Goal: Information Seeking & Learning: Learn about a topic

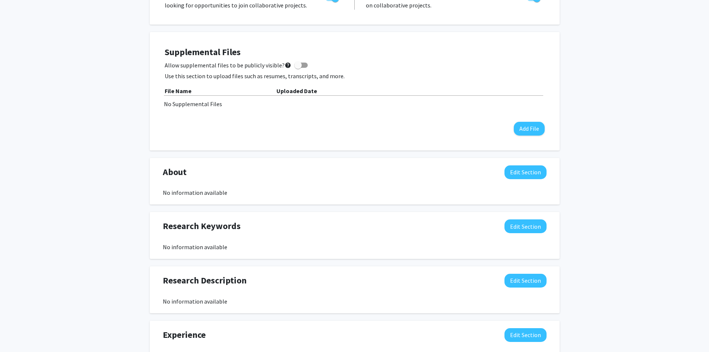
scroll to position [224, 0]
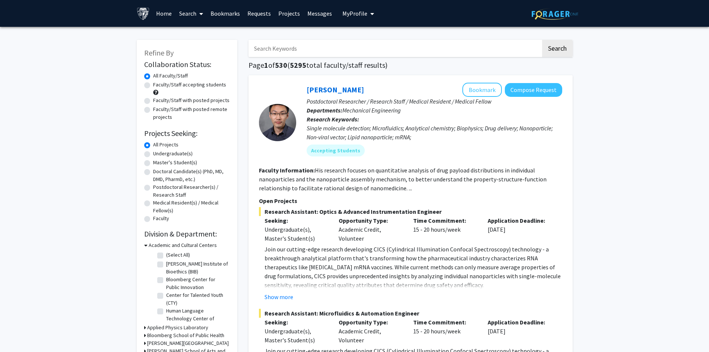
click at [298, 44] on input "Search Keywords" at bounding box center [394, 48] width 292 height 17
type input "psychiatry"
click at [542, 40] on button "Search" at bounding box center [557, 48] width 31 height 17
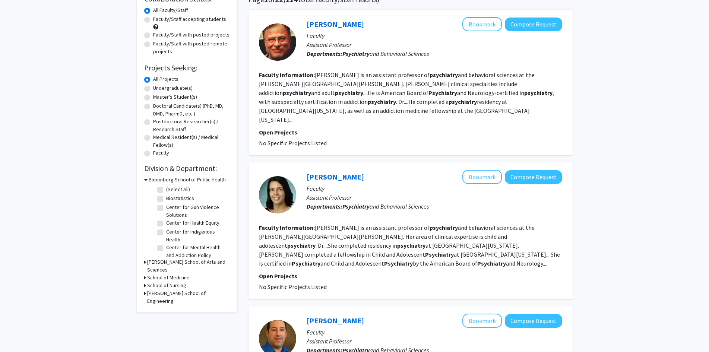
scroll to position [75, 0]
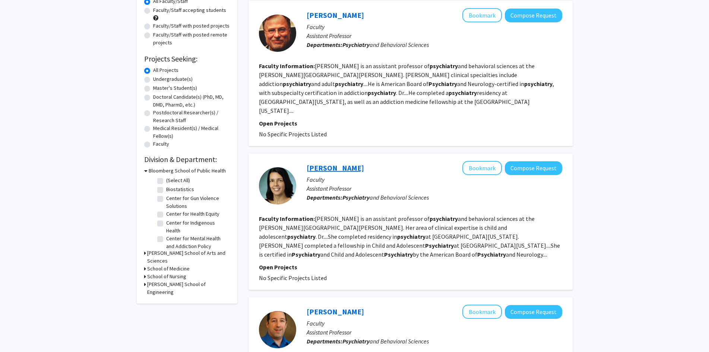
click at [331, 163] on link "Carol Vidal" at bounding box center [335, 167] width 57 height 9
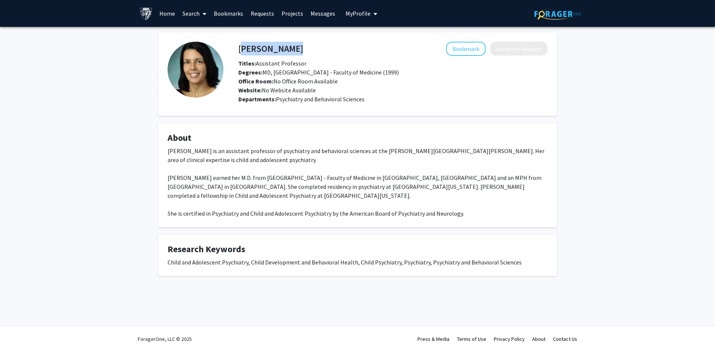
drag, startPoint x: 295, startPoint y: 52, endPoint x: 240, endPoint y: 51, distance: 55.5
click at [240, 51] on div "Carol Vidal Bookmark Compose Request" at bounding box center [393, 49] width 320 height 14
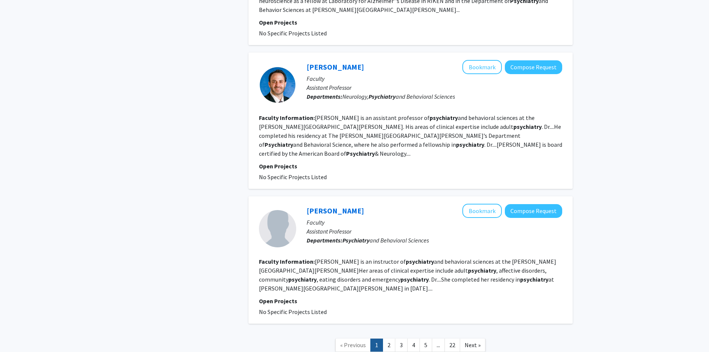
scroll to position [1260, 0]
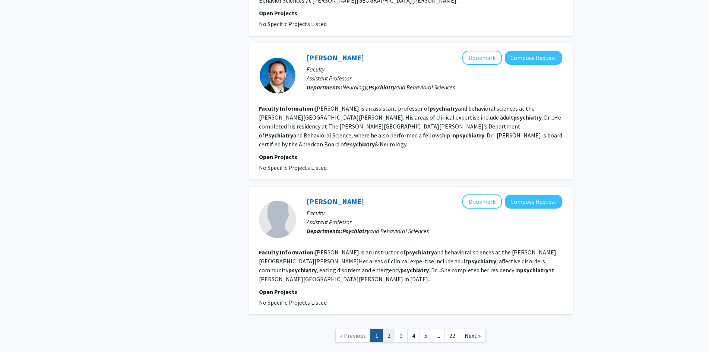
click at [391, 329] on link "2" at bounding box center [389, 335] width 13 height 13
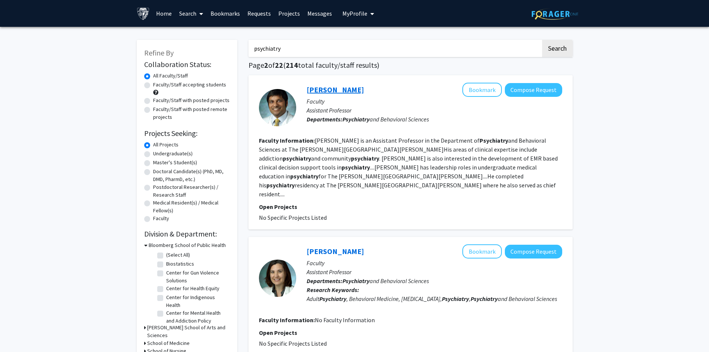
click at [336, 90] on link "Vinay Parekh" at bounding box center [335, 89] width 57 height 9
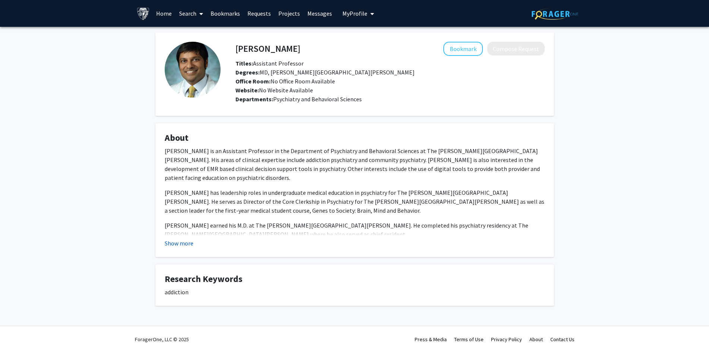
click at [178, 242] on button "Show more" at bounding box center [179, 243] width 29 height 9
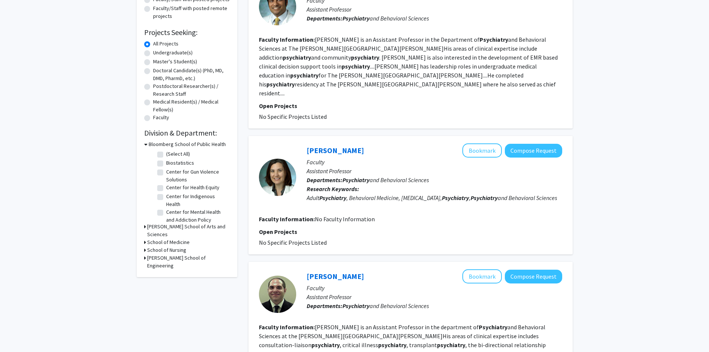
scroll to position [112, 0]
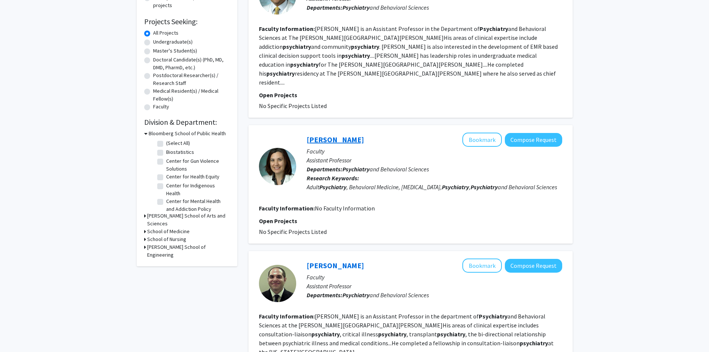
click at [336, 135] on link "Ashley Bone" at bounding box center [335, 139] width 57 height 9
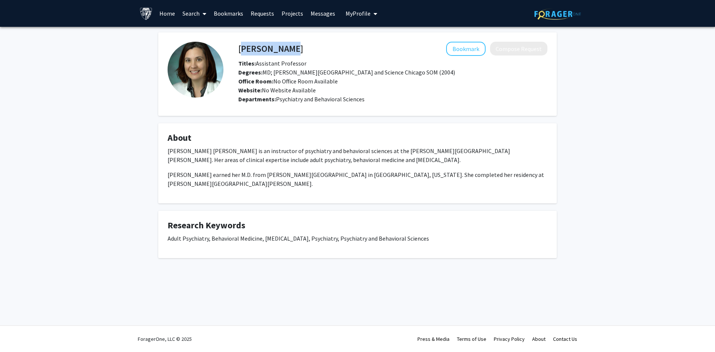
drag, startPoint x: 285, startPoint y: 51, endPoint x: 239, endPoint y: 50, distance: 46.2
click at [239, 50] on h4 "Ashley Bone" at bounding box center [270, 49] width 65 height 14
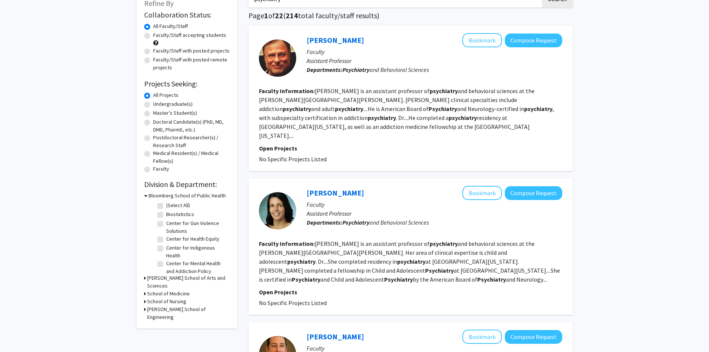
scroll to position [1260, 0]
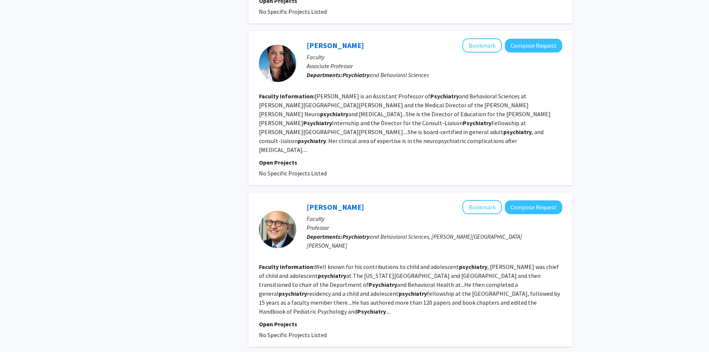
scroll to position [1291, 0]
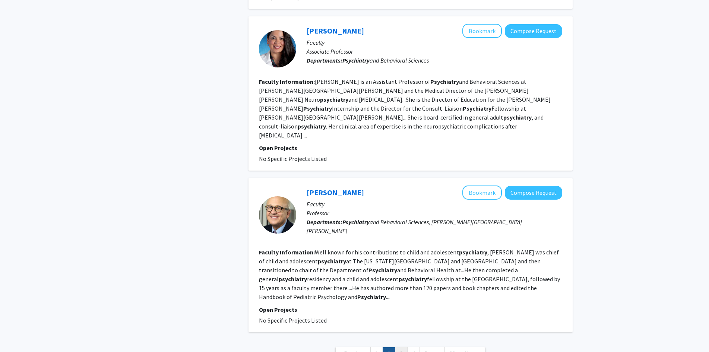
click at [403, 347] on link "3" at bounding box center [401, 353] width 13 height 13
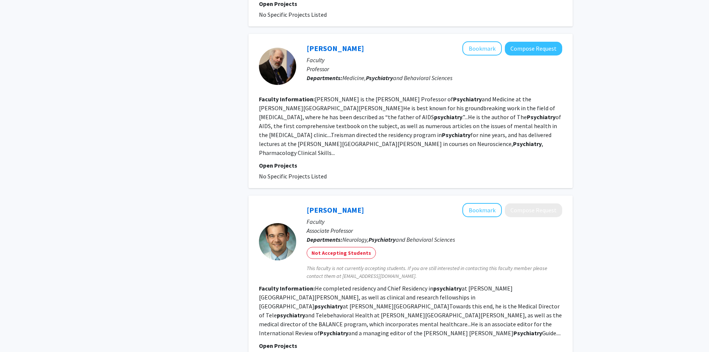
scroll to position [820, 0]
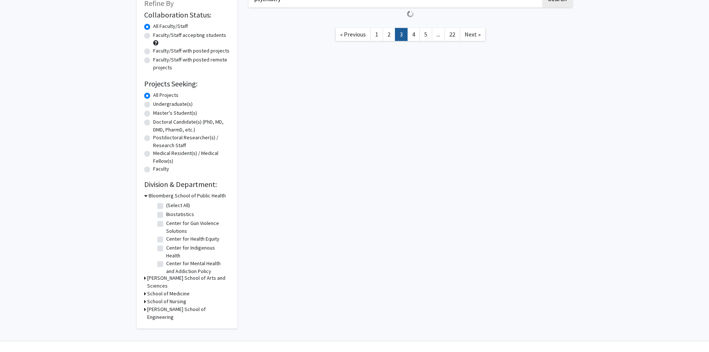
scroll to position [1228, 0]
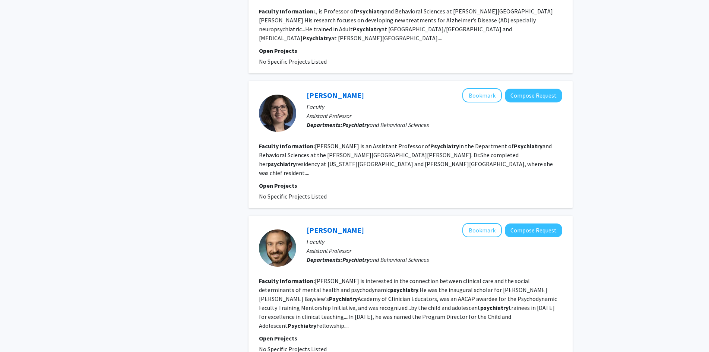
scroll to position [1228, 0]
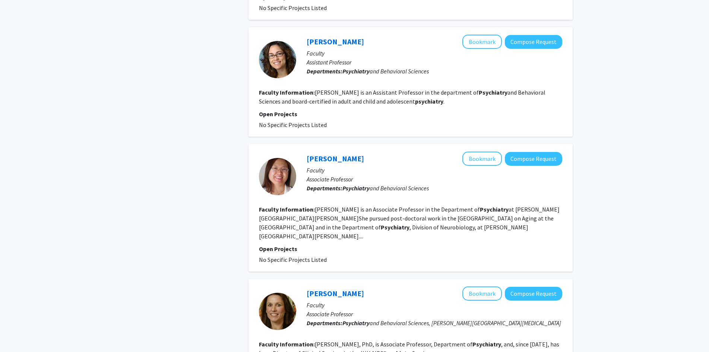
scroll to position [1179, 0]
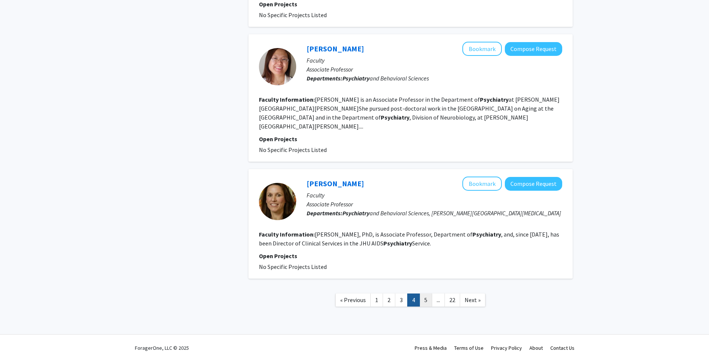
click at [429, 295] on link "5" at bounding box center [425, 300] width 13 height 13
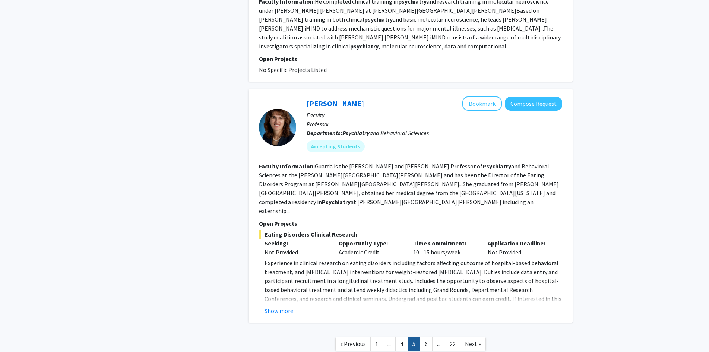
scroll to position [1295, 0]
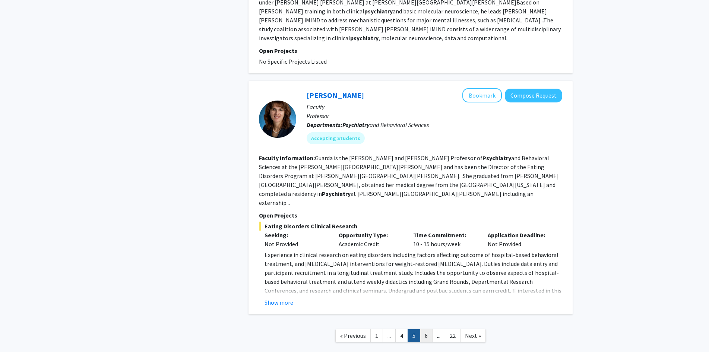
click at [424, 329] on link "6" at bounding box center [426, 335] width 13 height 13
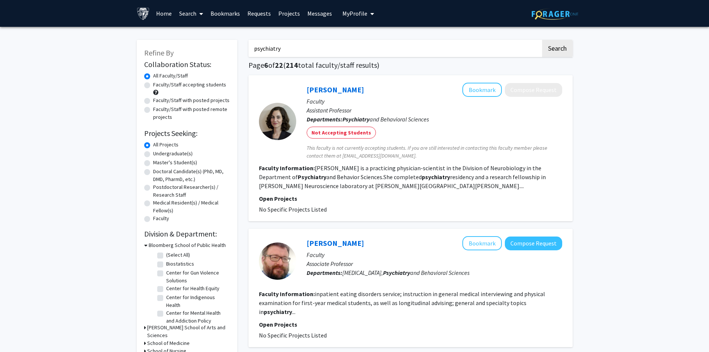
click at [348, 47] on input "psychiatry" at bounding box center [394, 48] width 292 height 17
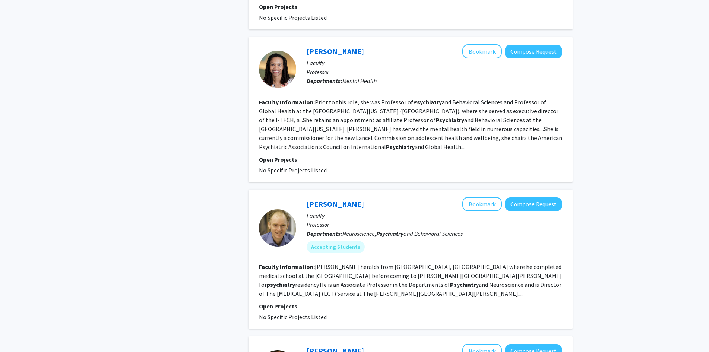
scroll to position [1192, 0]
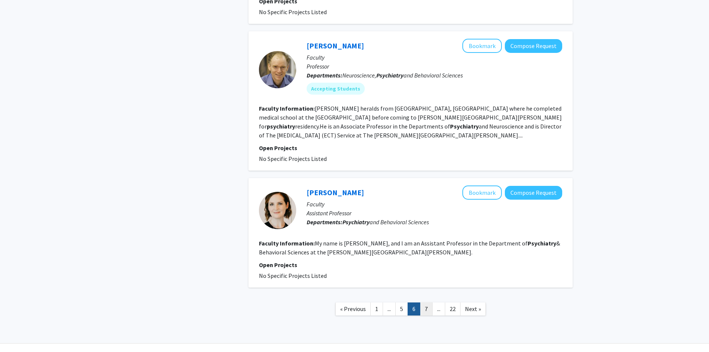
click at [428, 302] on link "7" at bounding box center [426, 308] width 13 height 13
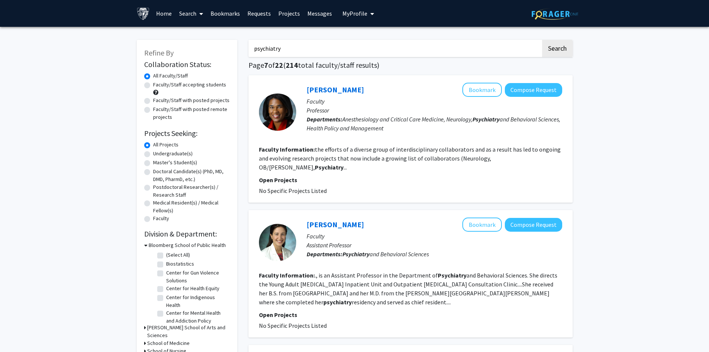
click at [339, 45] on input "psychiatry" at bounding box center [394, 48] width 292 height 17
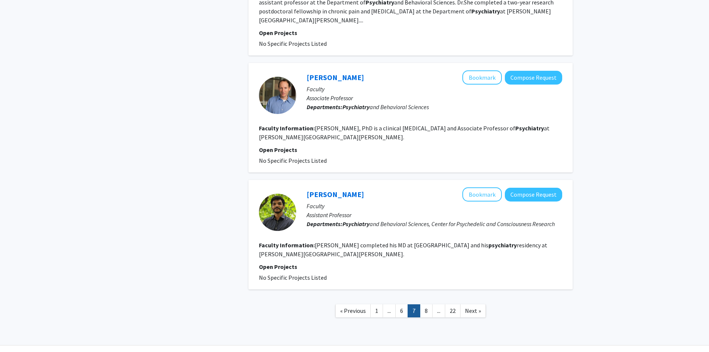
scroll to position [1054, 0]
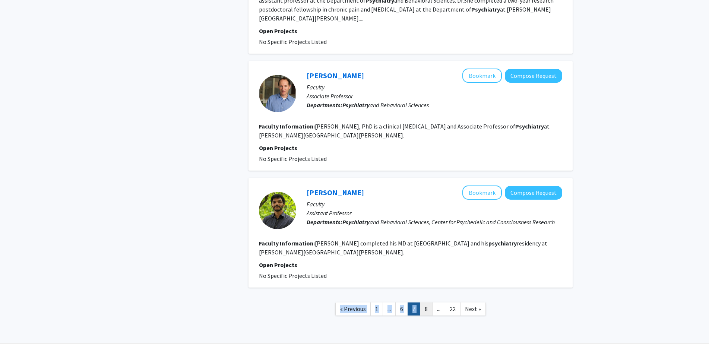
drag, startPoint x: 424, startPoint y: 284, endPoint x: 426, endPoint y: 290, distance: 6.1
click at [425, 295] on nav "« Previous 1 ... 6 7 8 ... 22 Next »" at bounding box center [410, 310] width 324 height 30
click at [426, 302] on link "8" at bounding box center [426, 308] width 13 height 13
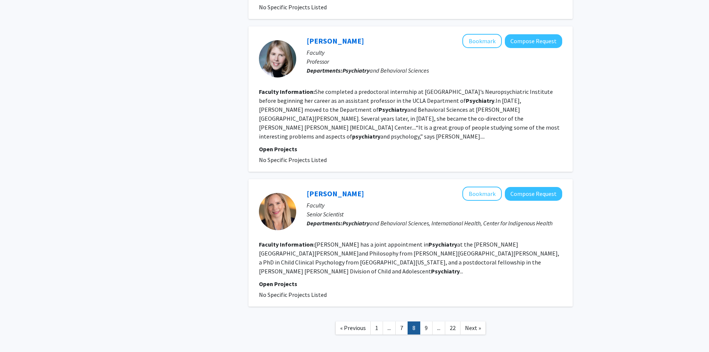
scroll to position [1114, 0]
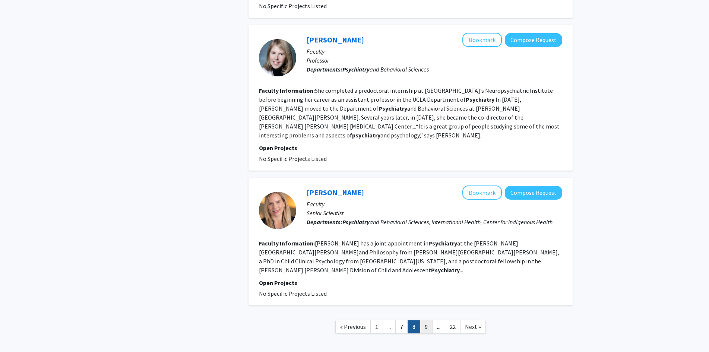
click at [428, 320] on link "9" at bounding box center [426, 326] width 13 height 13
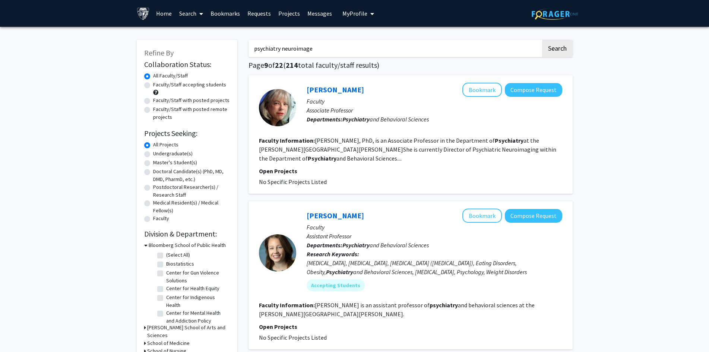
click at [342, 42] on input "psychiatry neuroimage" at bounding box center [394, 48] width 292 height 17
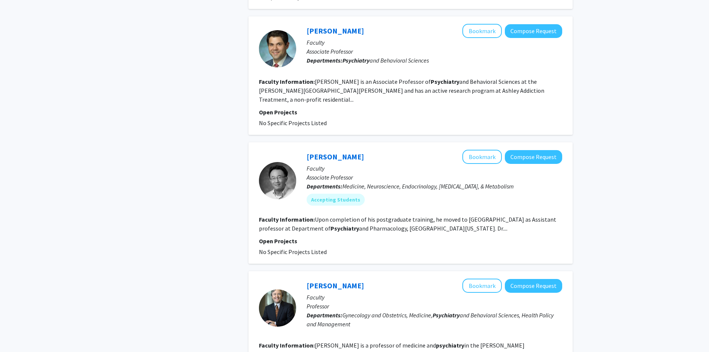
scroll to position [1006, 0]
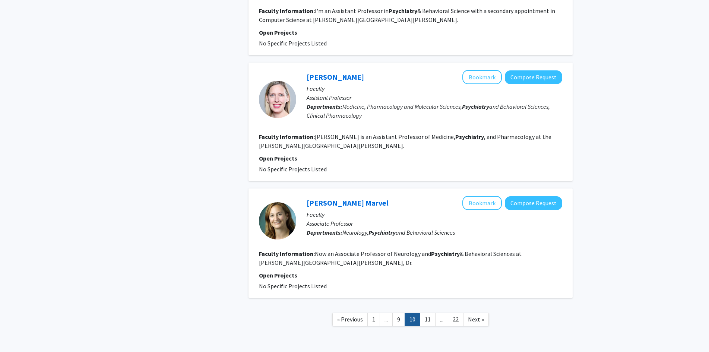
scroll to position [1068, 0]
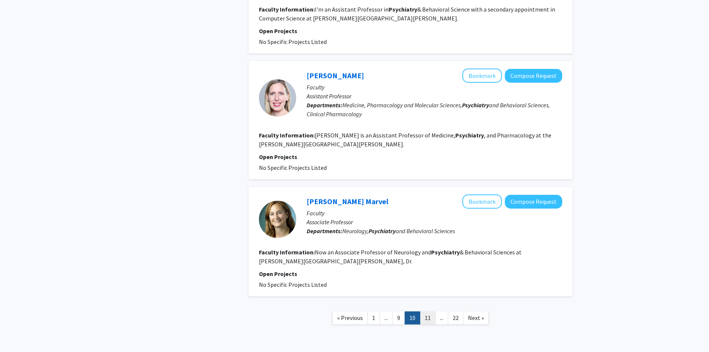
click at [429, 311] on link "11" at bounding box center [428, 317] width 16 height 13
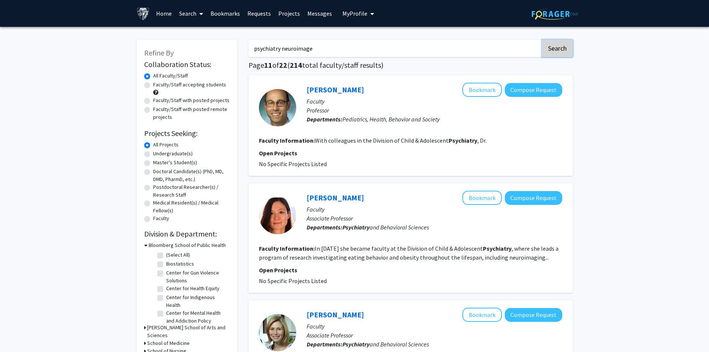
drag, startPoint x: 541, startPoint y: 51, endPoint x: 547, endPoint y: 47, distance: 7.5
click at [546, 47] on button "Search" at bounding box center [557, 48] width 31 height 17
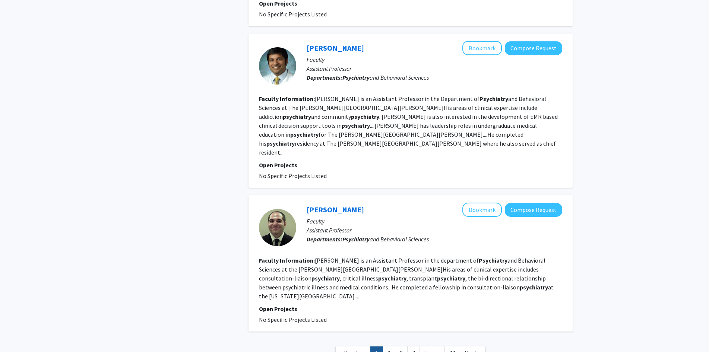
scroll to position [1215, 0]
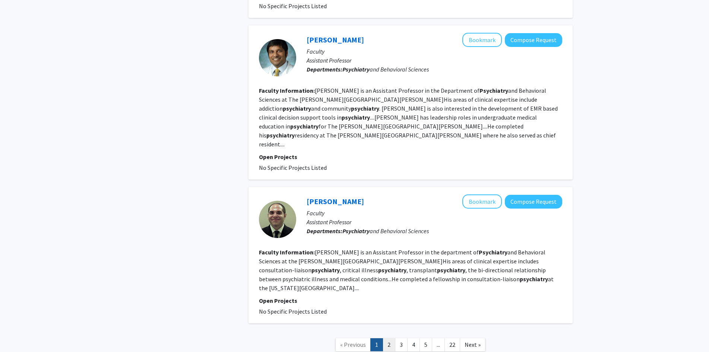
click at [391, 338] on link "2" at bounding box center [389, 344] width 13 height 13
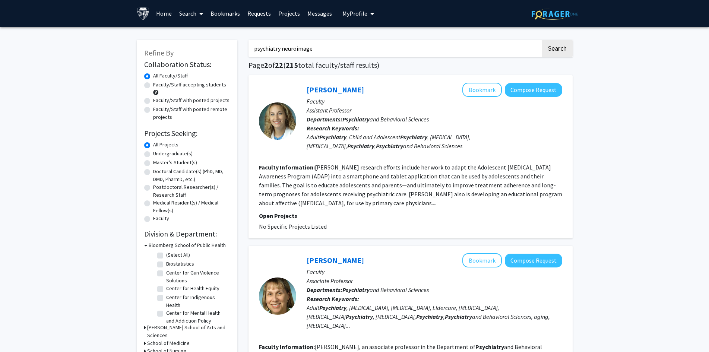
drag, startPoint x: 282, startPoint y: 49, endPoint x: 214, endPoint y: 45, distance: 67.9
click at [542, 40] on button "Search" at bounding box center [557, 48] width 31 height 17
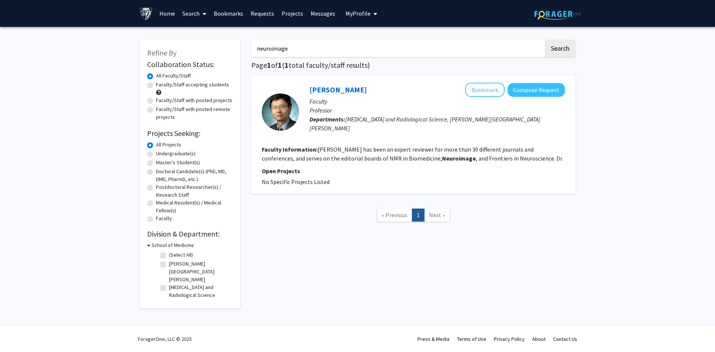
click at [339, 45] on input "neuroimage" at bounding box center [397, 48] width 292 height 17
type input "neuroimaging"
click at [545, 40] on button "Search" at bounding box center [560, 48] width 31 height 17
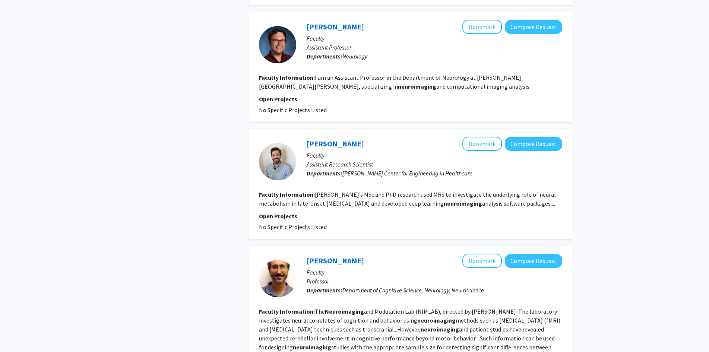
scroll to position [1155, 0]
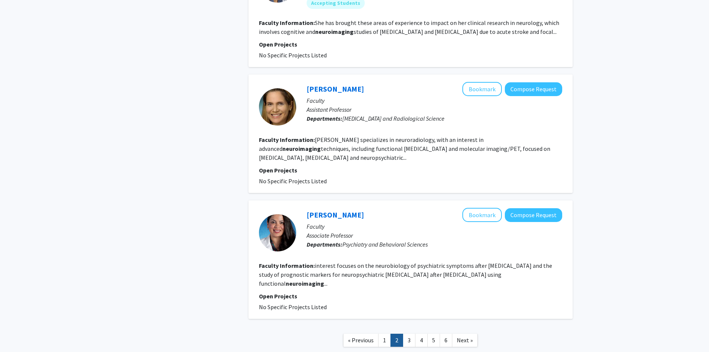
scroll to position [1081, 0]
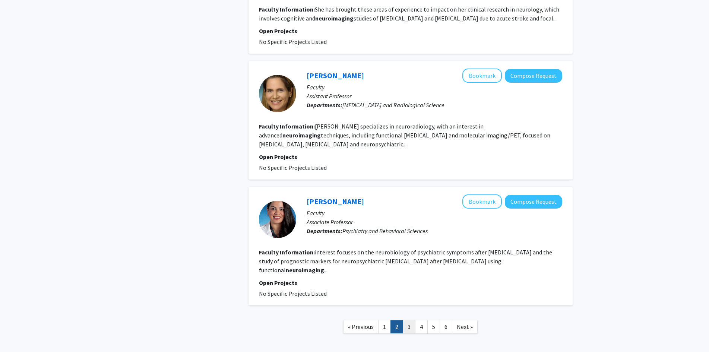
click at [411, 320] on link "3" at bounding box center [409, 326] width 13 height 13
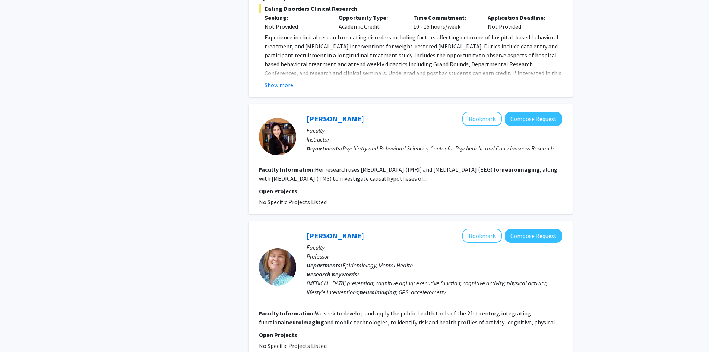
scroll to position [633, 0]
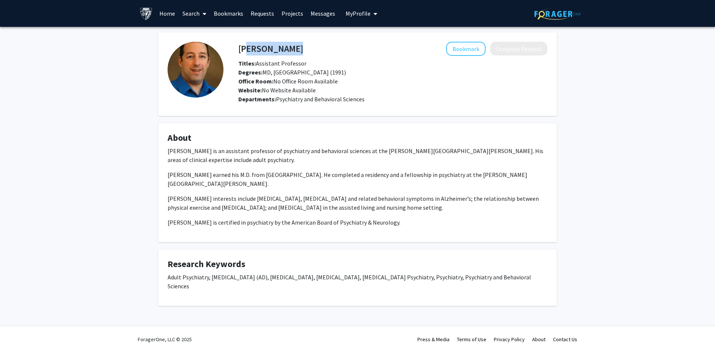
drag, startPoint x: 313, startPoint y: 45, endPoint x: 243, endPoint y: 48, distance: 69.7
click at [243, 48] on div "Martin Steinberg Bookmark Compose Request" at bounding box center [393, 49] width 320 height 14
click at [313, 51] on div "Bookmark Compose Request" at bounding box center [425, 49] width 244 height 14
drag, startPoint x: 316, startPoint y: 51, endPoint x: 239, endPoint y: 49, distance: 76.8
click at [239, 49] on div "Martin Steinberg Bookmark Compose Request" at bounding box center [393, 49] width 320 height 14
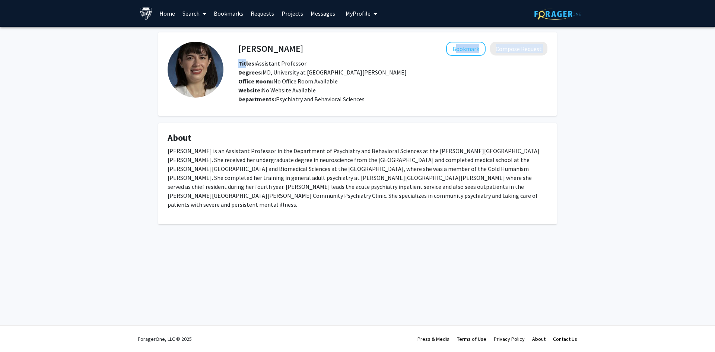
drag, startPoint x: 317, startPoint y: 51, endPoint x: 283, endPoint y: 54, distance: 34.8
click at [250, 60] on div "[PERSON_NAME] Bookmark Compose Request Titles: Assistant Professor Degrees: MD,…" at bounding box center [393, 68] width 320 height 53
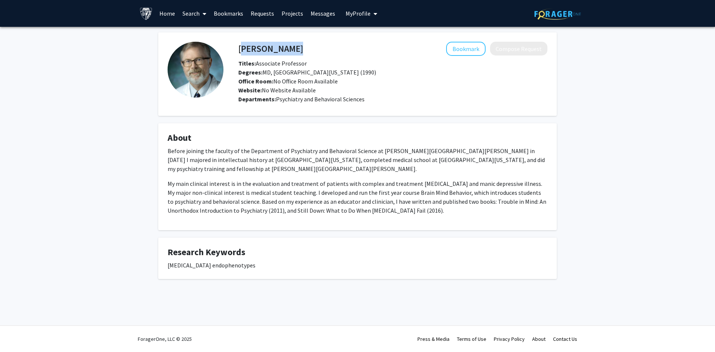
drag, startPoint x: 317, startPoint y: 52, endPoint x: 241, endPoint y: 48, distance: 75.7
click at [241, 48] on div "[PERSON_NAME] Bookmark Compose Request" at bounding box center [393, 49] width 320 height 14
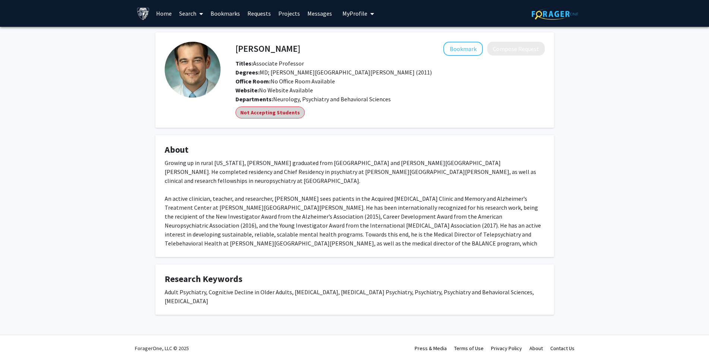
click at [289, 113] on mat-chip "Not Accepting Students" at bounding box center [269, 113] width 69 height 12
drag, startPoint x: 300, startPoint y: 43, endPoint x: 238, endPoint y: 47, distance: 61.6
click at [238, 47] on div "Matthew Peters Bookmark Compose Request" at bounding box center [390, 49] width 320 height 14
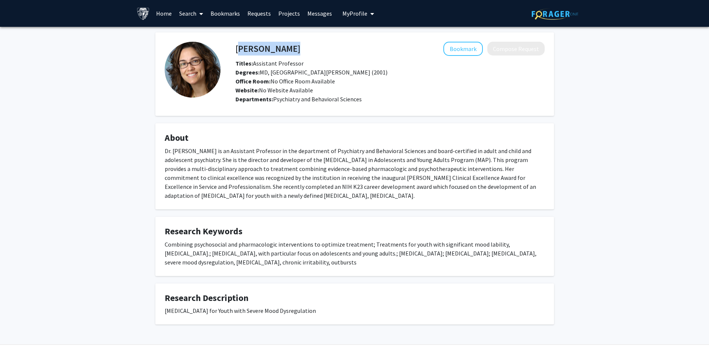
drag, startPoint x: 299, startPoint y: 52, endPoint x: 236, endPoint y: 47, distance: 63.5
click at [236, 47] on div "Leslie Miller Bookmark Compose Request" at bounding box center [390, 49] width 320 height 14
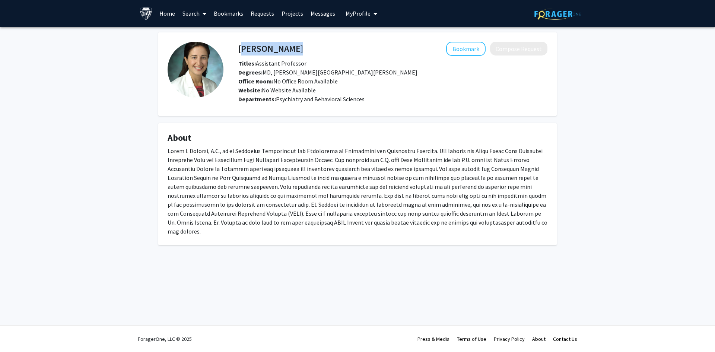
drag, startPoint x: 298, startPoint y: 50, endPoint x: 238, endPoint y: 48, distance: 59.6
click at [238, 48] on div "[PERSON_NAME] Bookmark Compose Request" at bounding box center [393, 49] width 320 height 14
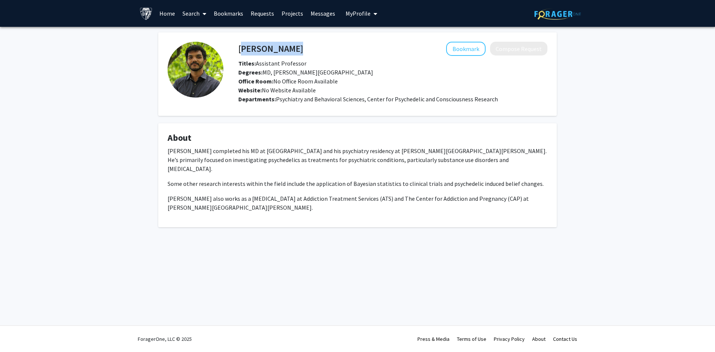
drag, startPoint x: 308, startPoint y: 48, endPoint x: 240, endPoint y: 47, distance: 68.6
click at [240, 47] on div "Sandeep Nayak Bookmark Compose Request" at bounding box center [393, 49] width 320 height 14
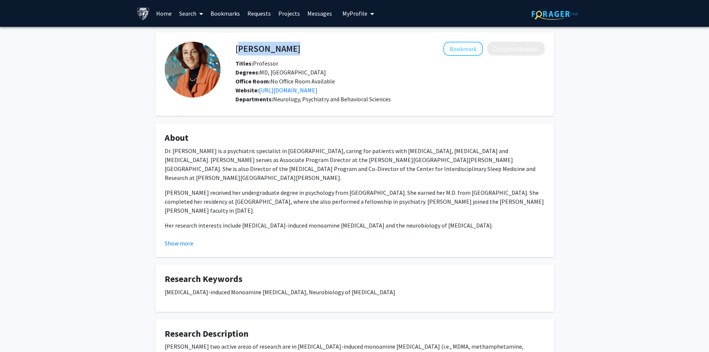
drag, startPoint x: 281, startPoint y: 48, endPoint x: 237, endPoint y: 49, distance: 44.3
click at [237, 49] on div "[PERSON_NAME] Bookmark Compose Request" at bounding box center [390, 49] width 320 height 14
